Goal: Task Accomplishment & Management: Complete application form

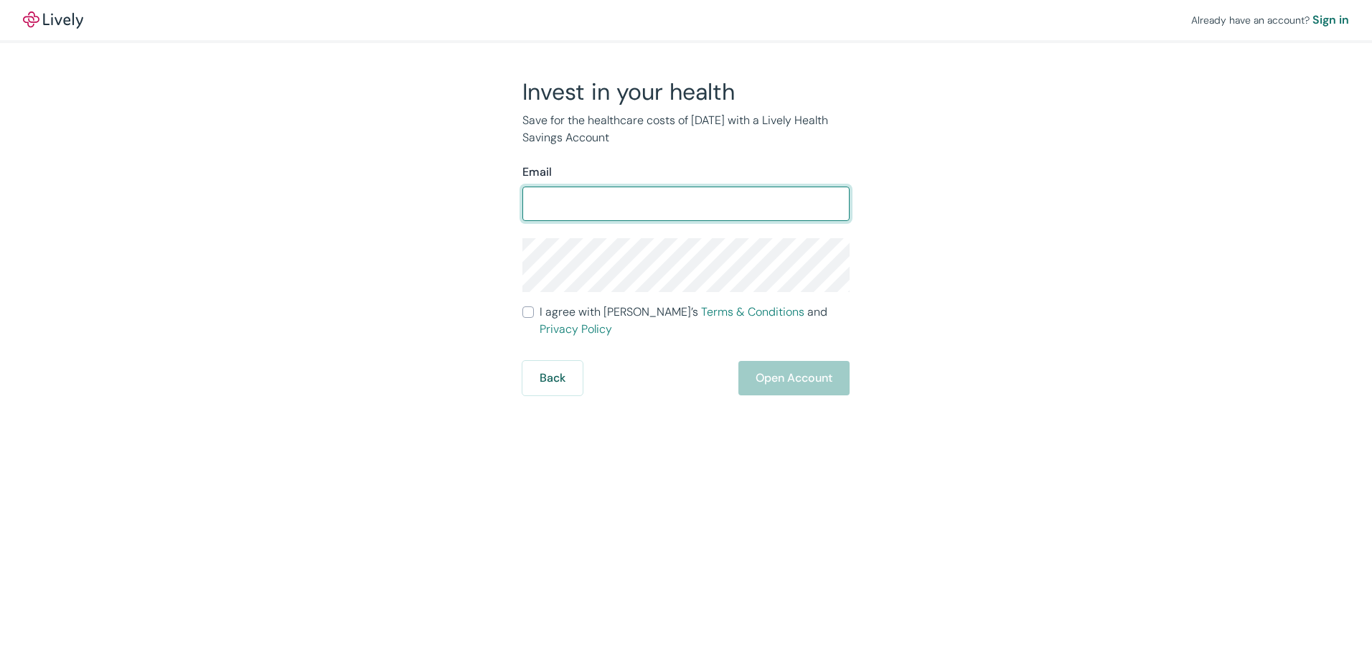
click at [589, 204] on input "Email" at bounding box center [685, 203] width 327 height 29
type input "[EMAIL_ADDRESS][DOMAIN_NAME]"
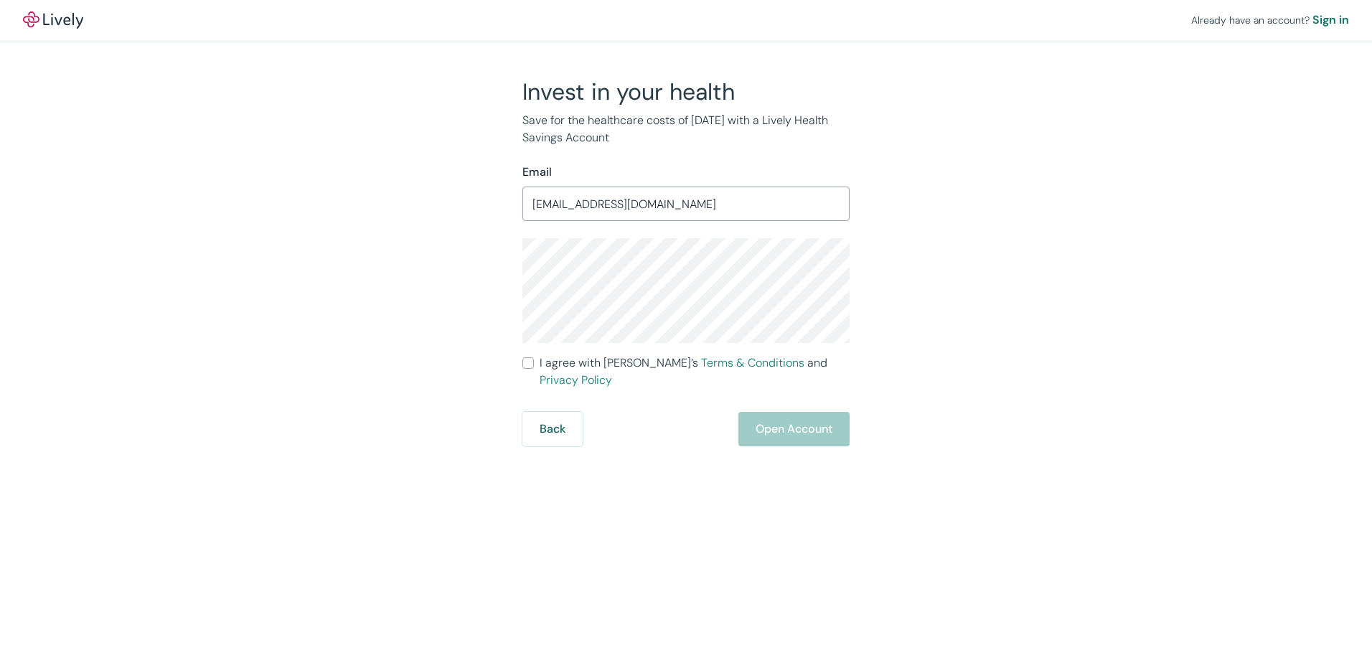
click at [477, 273] on div "Invest in your health Save for the healthcare costs of [DATE] with a Lively Hea…" at bounding box center [677, 261] width 689 height 369
click at [531, 359] on input "I agree with Lively’s Terms & Conditions and Privacy Policy" at bounding box center [527, 362] width 11 height 11
checkbox input "true"
click at [805, 415] on button "Open Account" at bounding box center [793, 429] width 111 height 34
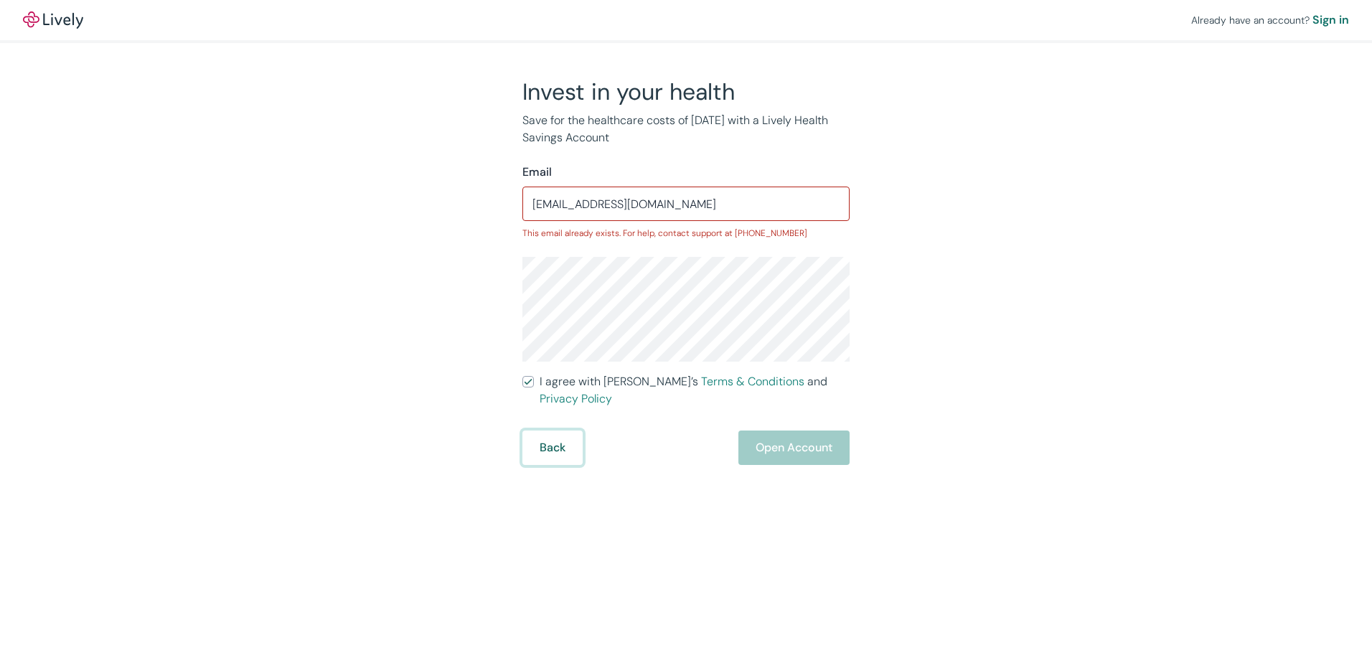
click at [561, 433] on button "Back" at bounding box center [552, 447] width 60 height 34
